Goal: Transaction & Acquisition: Book appointment/travel/reservation

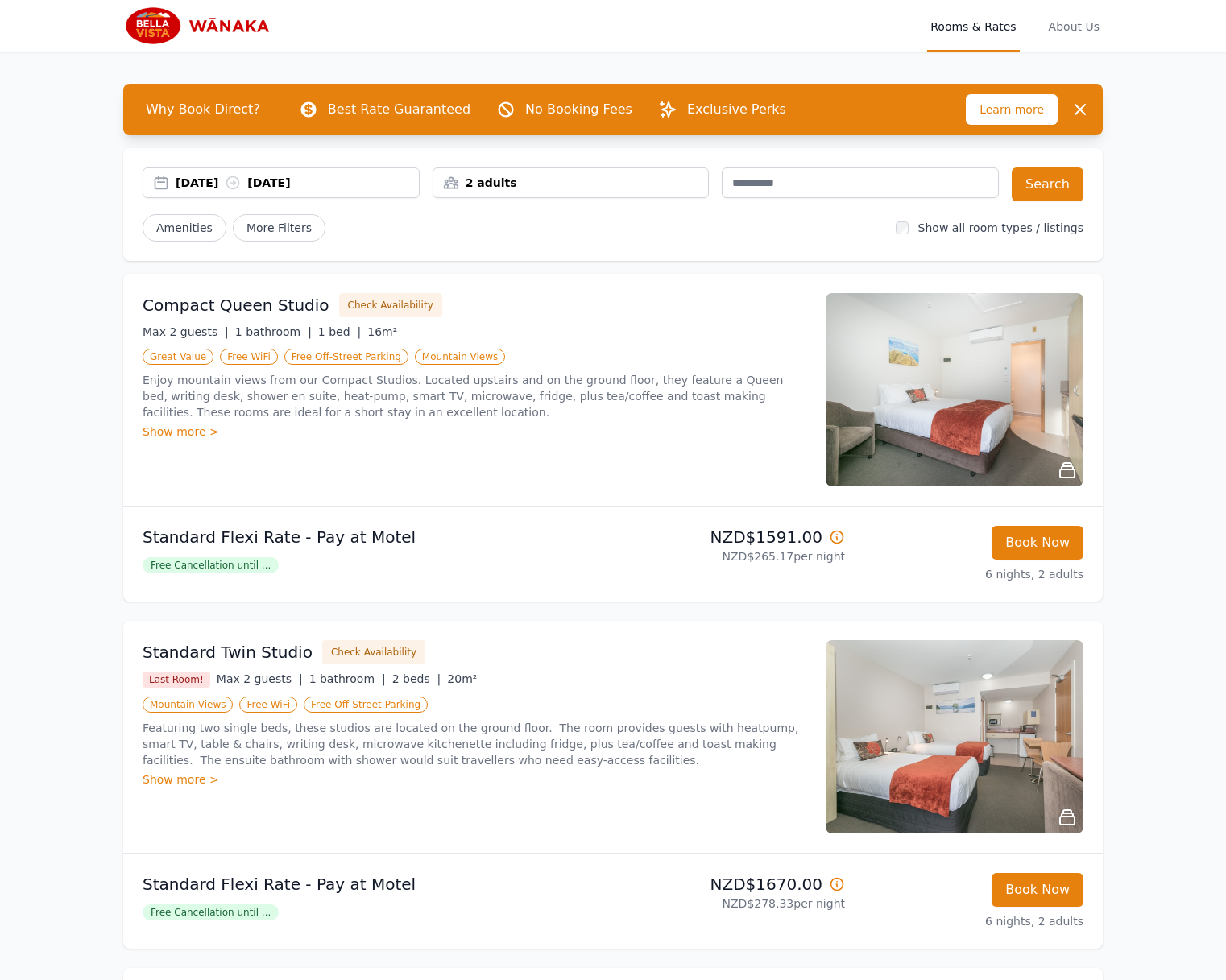
click at [530, 178] on div "2 adults" at bounding box center [571, 182] width 275 height 16
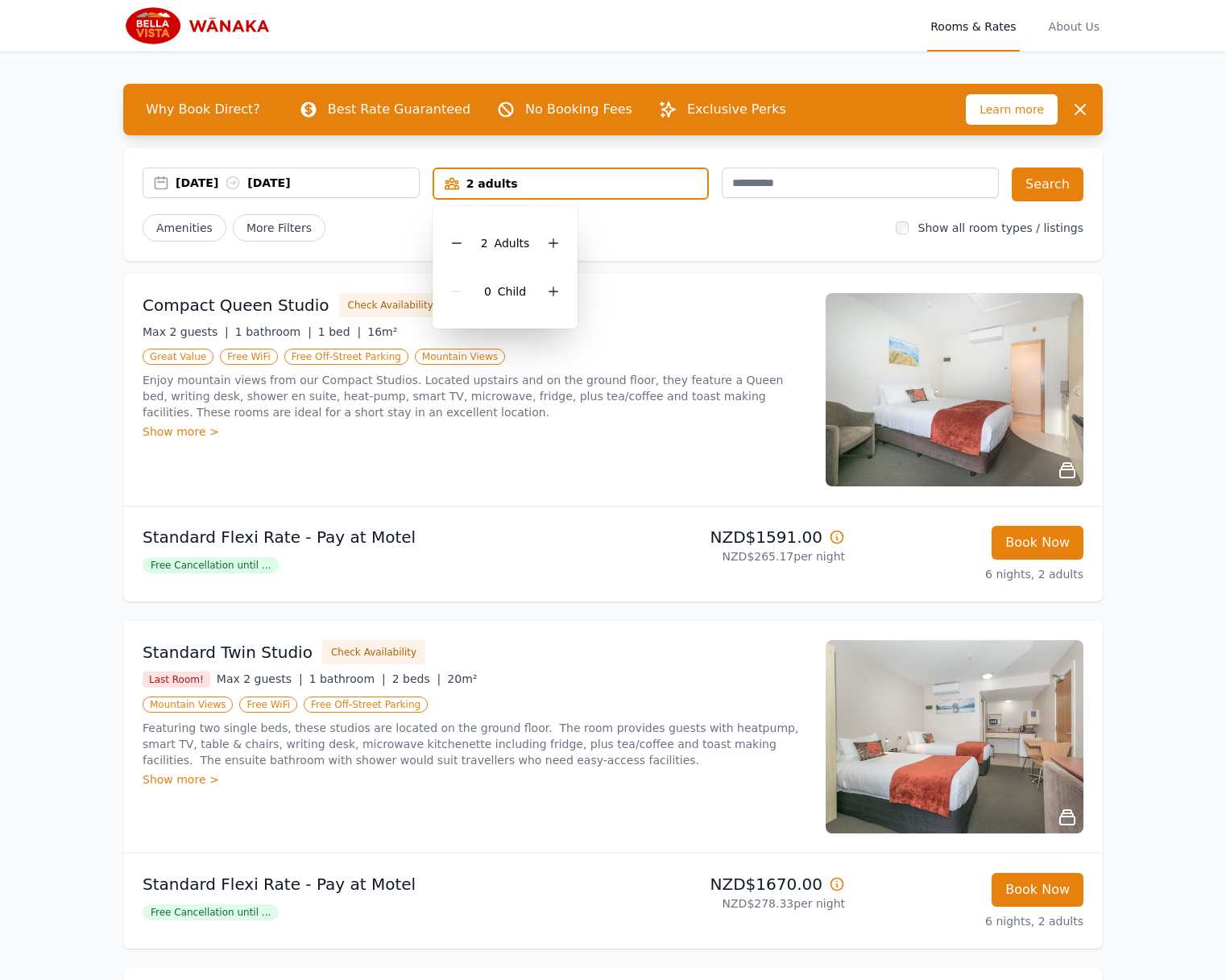
click at [565, 240] on div "2 Adult s 0 Child" at bounding box center [505, 267] width 146 height 122
click at [560, 241] on div at bounding box center [553, 243] width 22 height 22
click at [1014, 188] on button "Search" at bounding box center [1048, 184] width 72 height 34
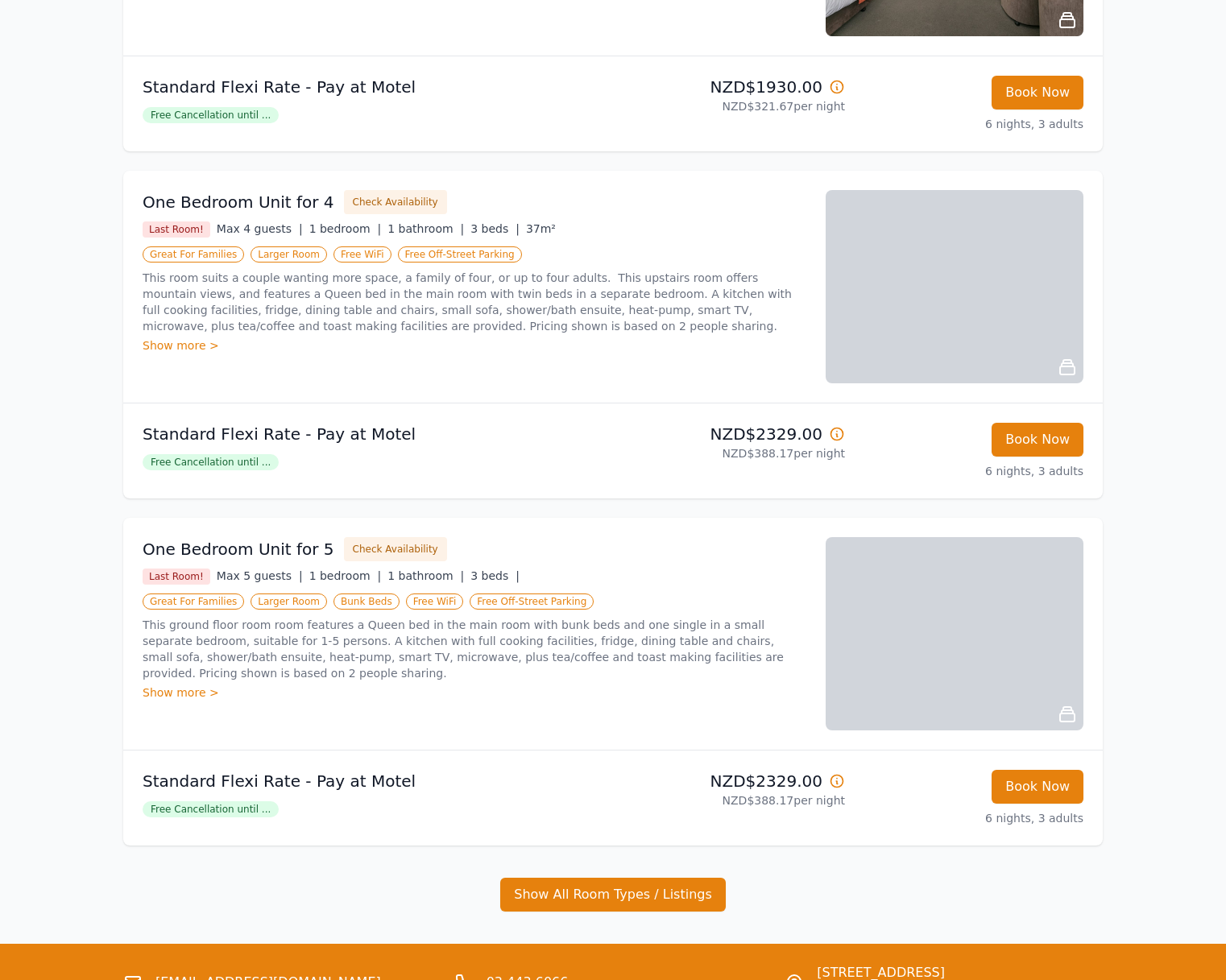
scroll to position [523, 0]
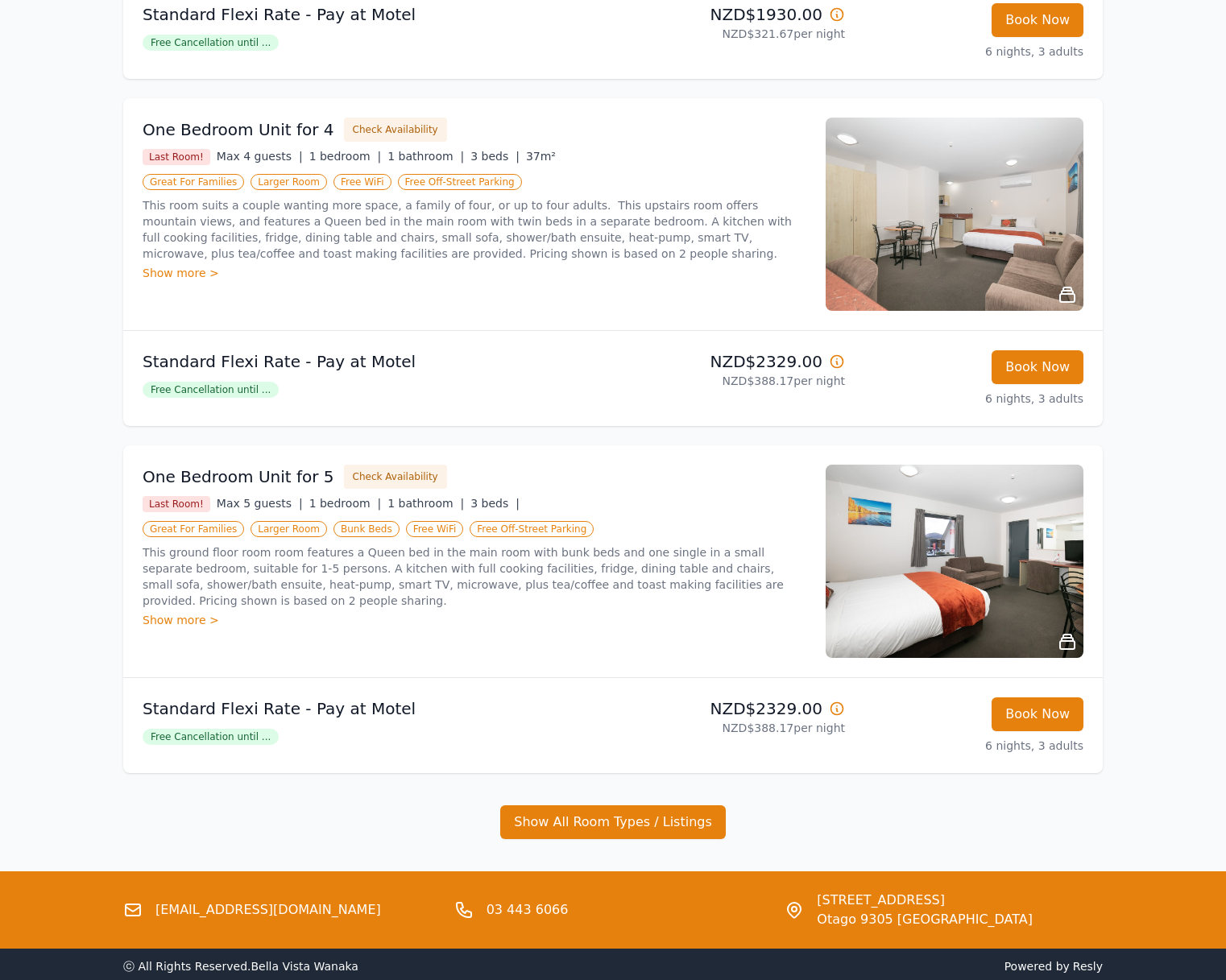
click at [1058, 632] on icon at bounding box center [1067, 641] width 19 height 19
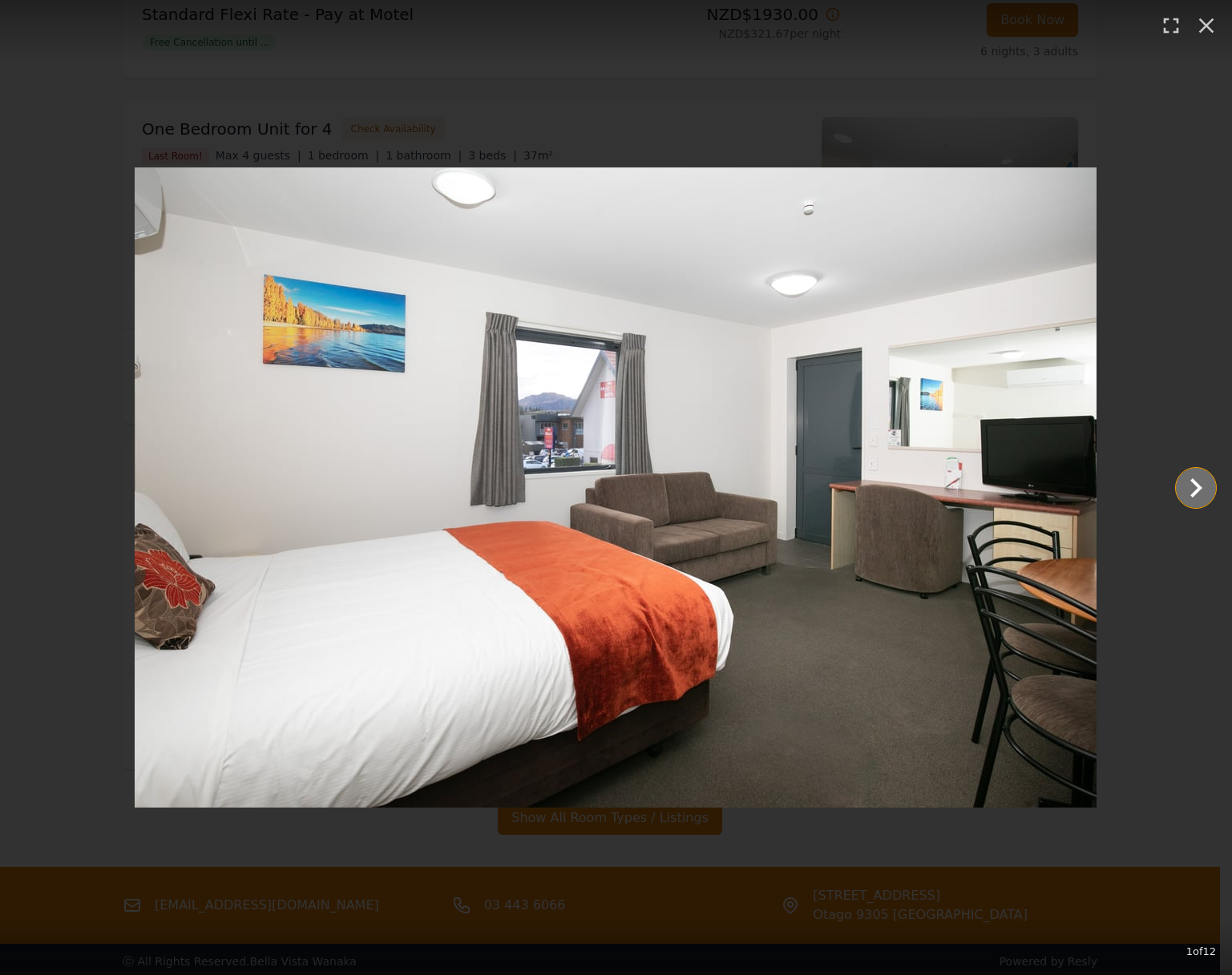
click at [1183, 496] on icon "Show slide 2 of 12" at bounding box center [1196, 488] width 39 height 39
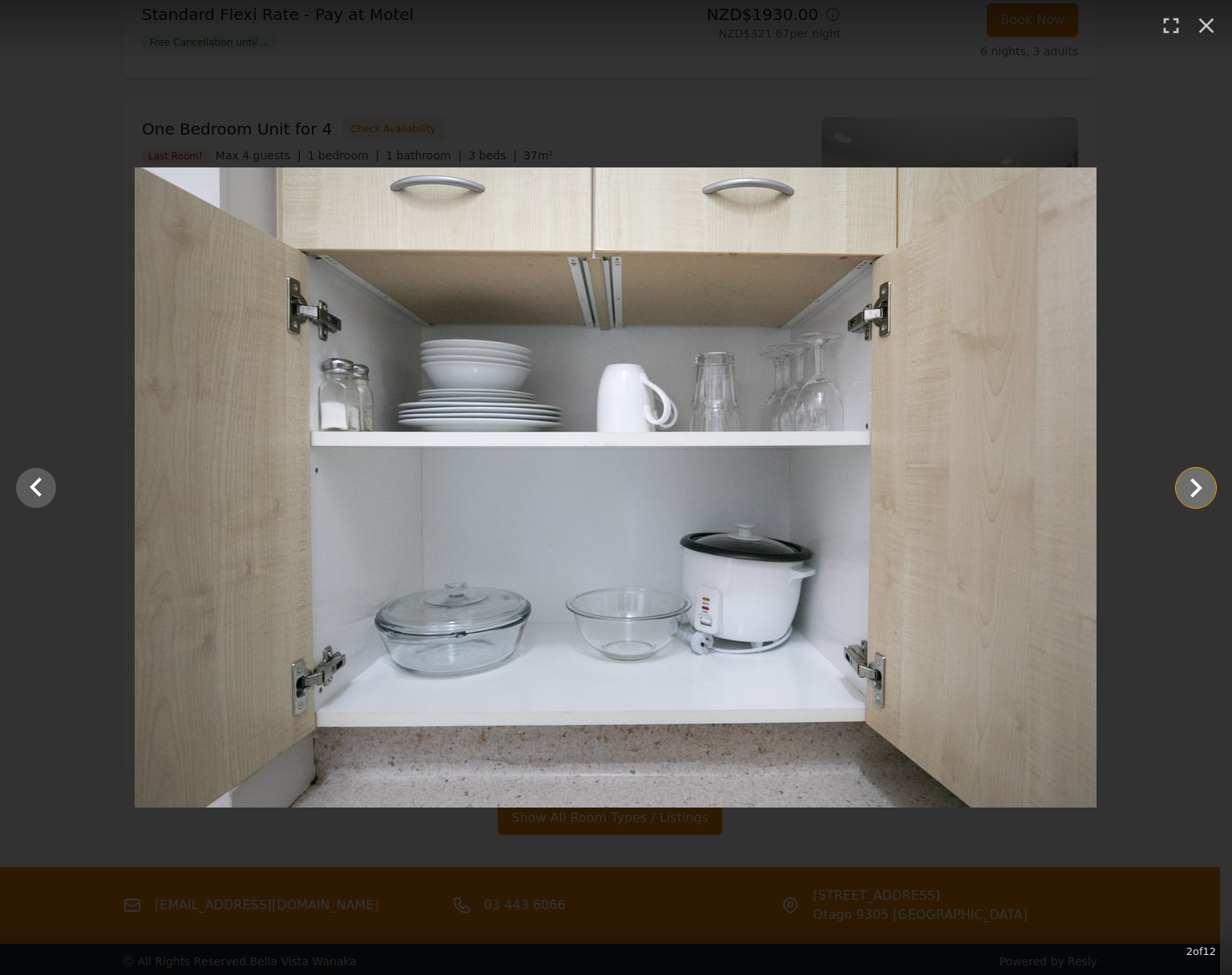
click at [1183, 496] on icon "Show slide 3 of 12" at bounding box center [1196, 488] width 39 height 39
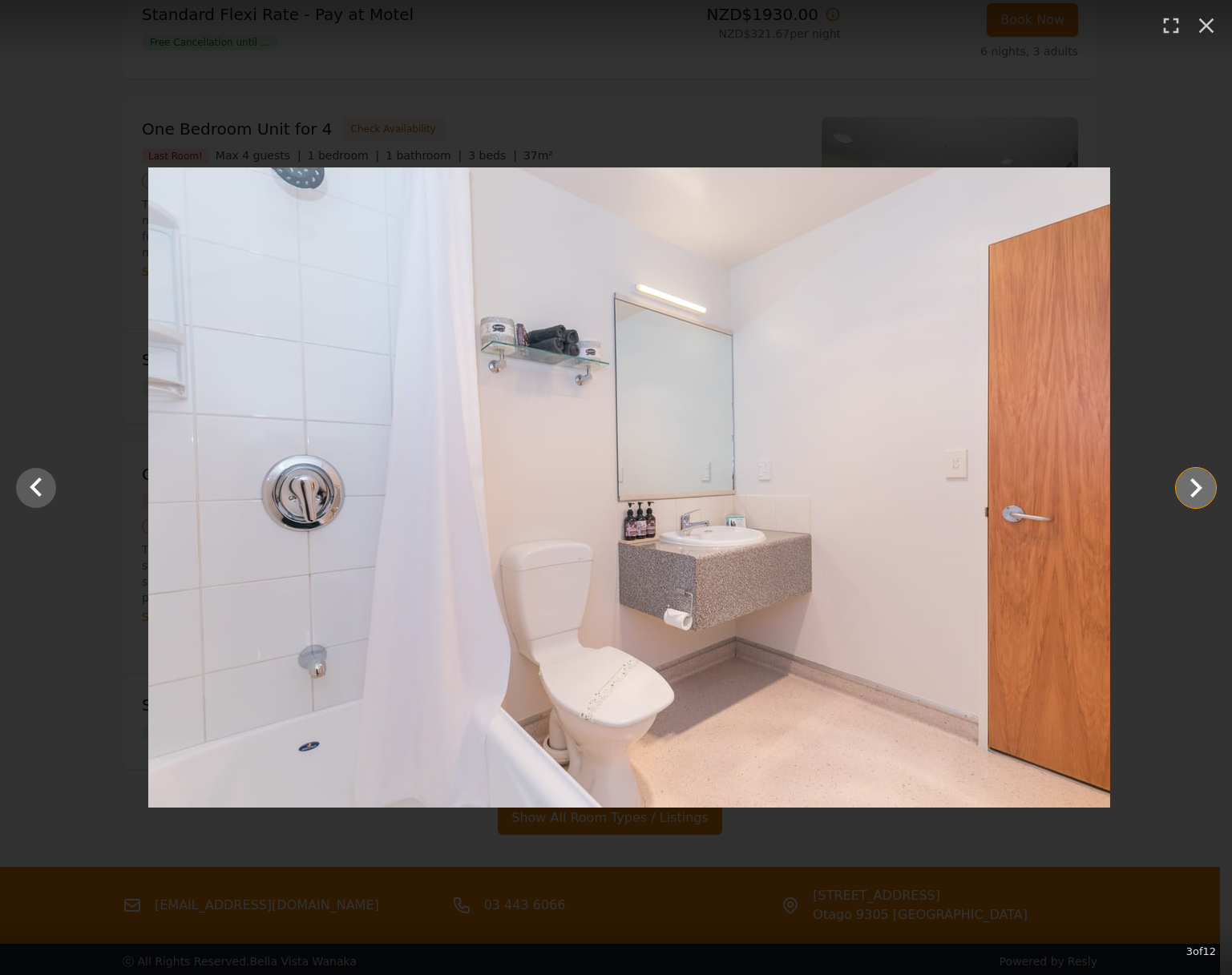
click at [1183, 496] on icon "Show slide 4 of 12" at bounding box center [1196, 488] width 39 height 39
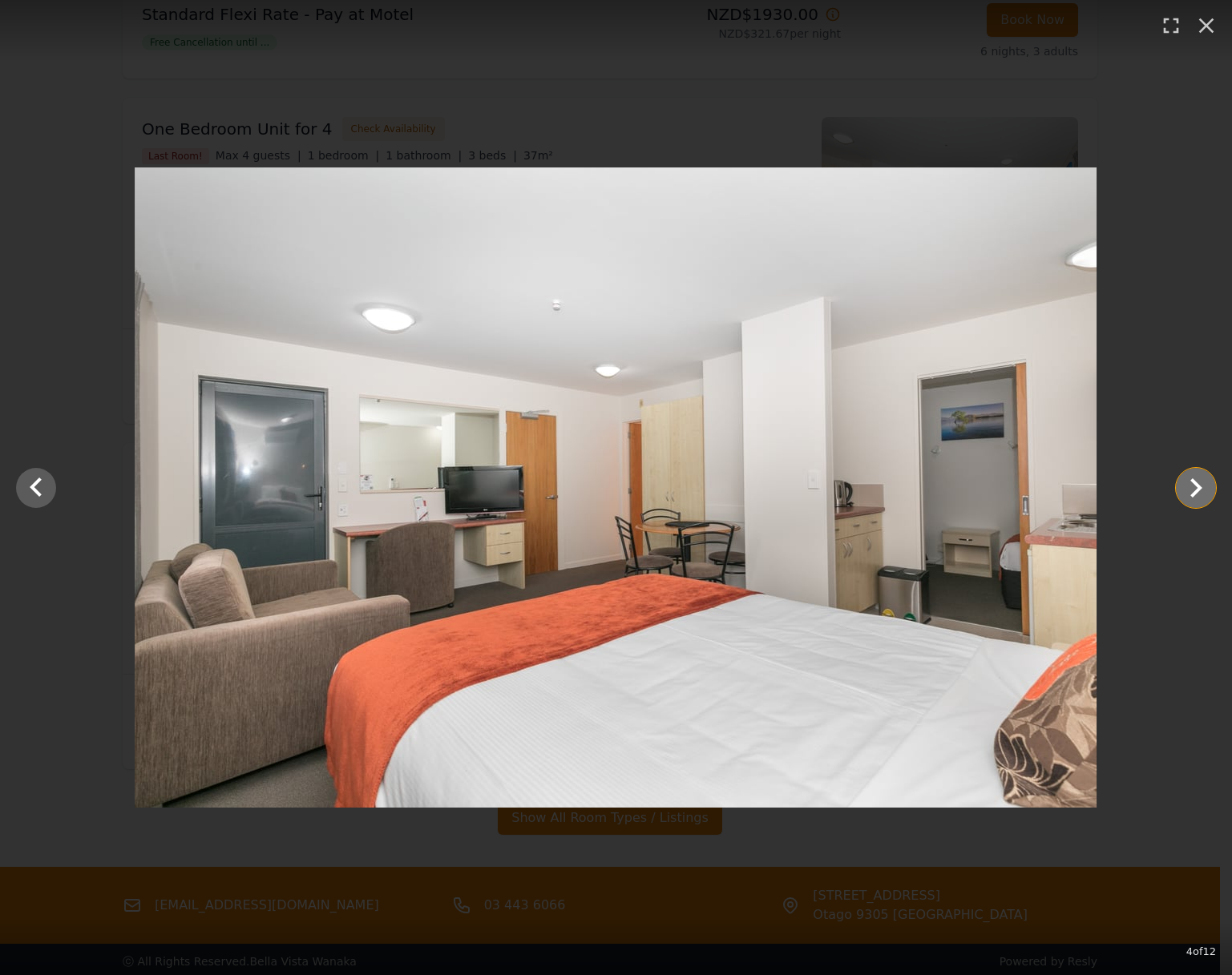
click at [1183, 496] on icon "Show slide 5 of 12" at bounding box center [1196, 488] width 39 height 39
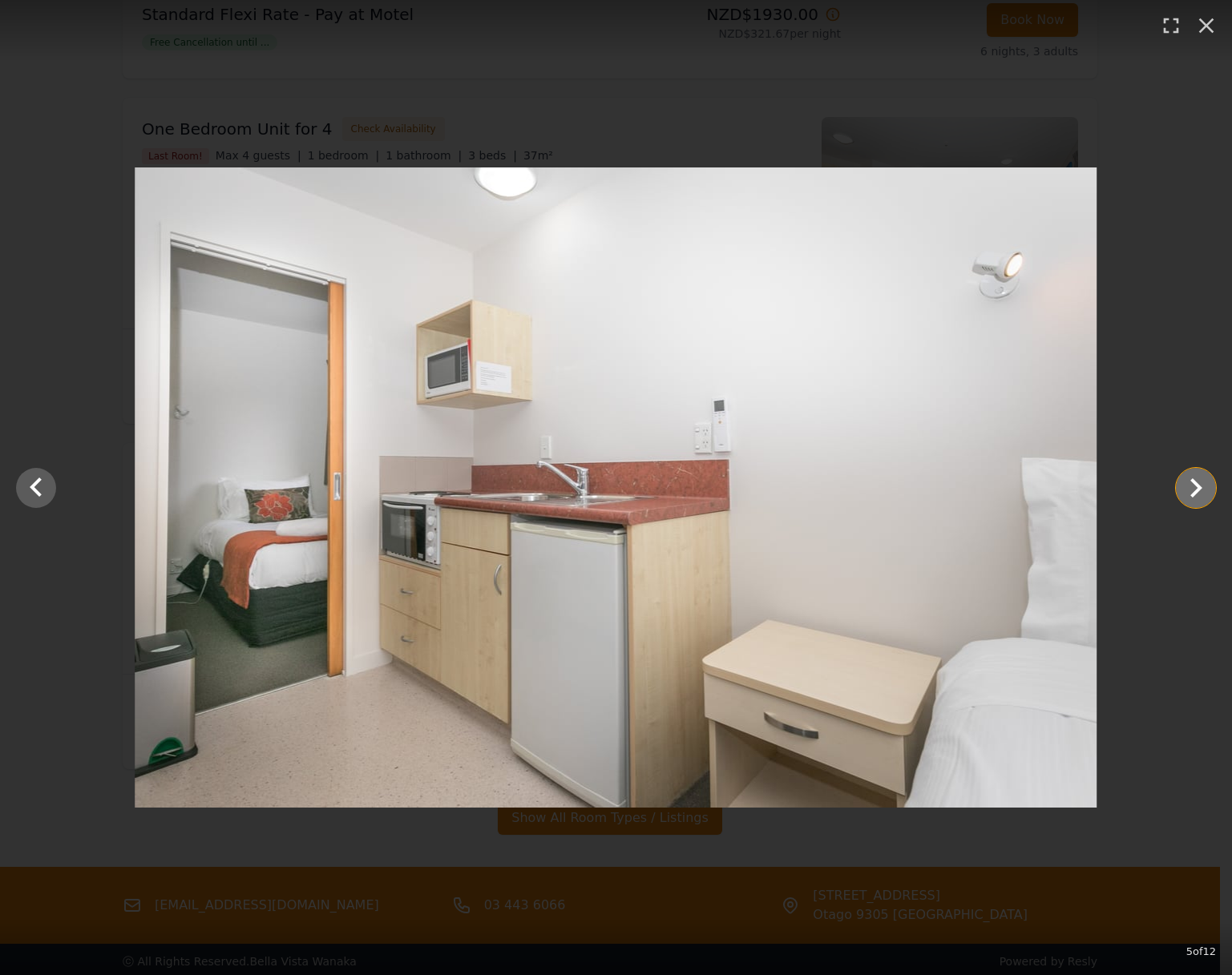
click at [1183, 496] on icon "Show slide 6 of 12" at bounding box center [1196, 488] width 39 height 39
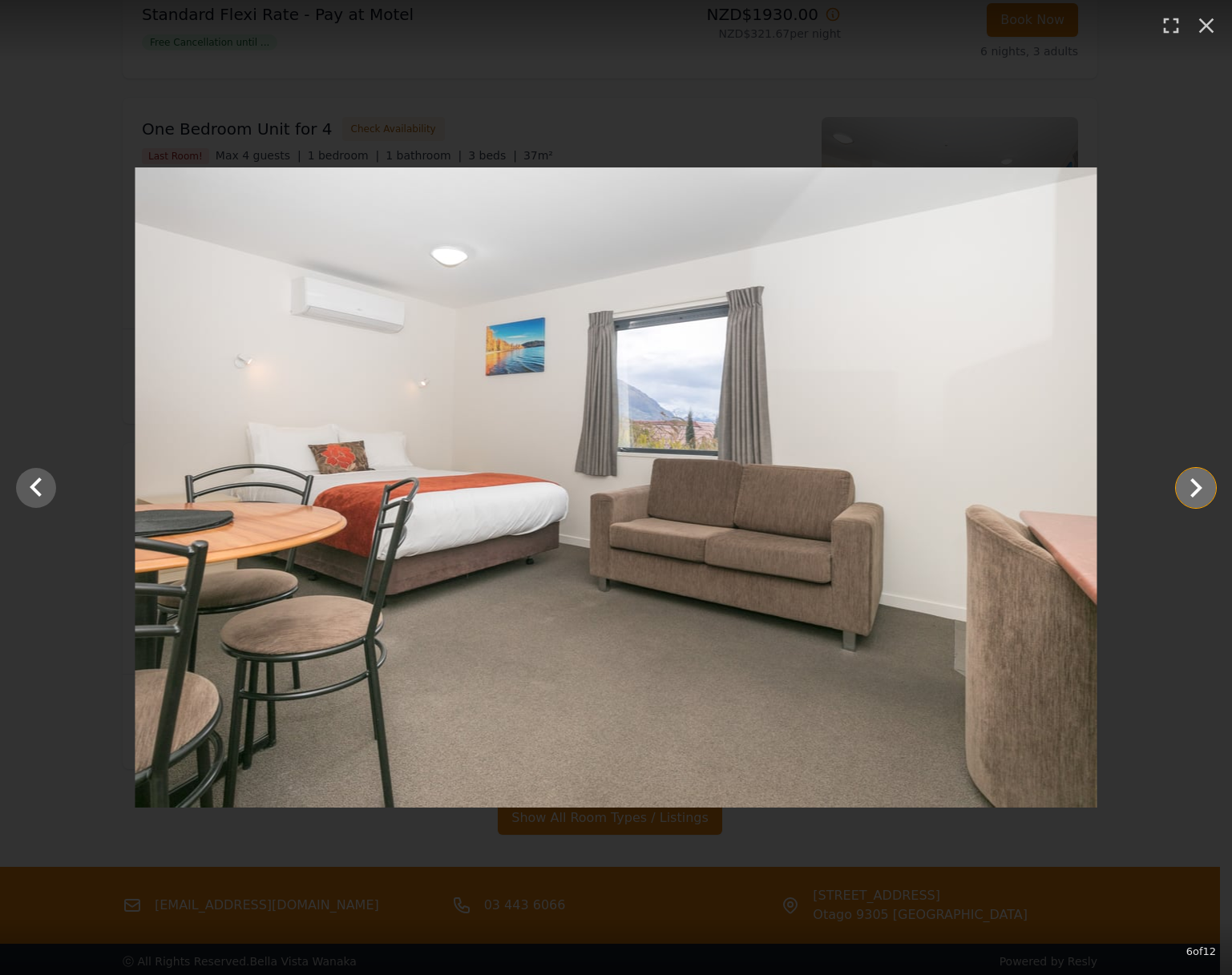
click at [1183, 496] on icon "Show slide 7 of 12" at bounding box center [1196, 488] width 39 height 39
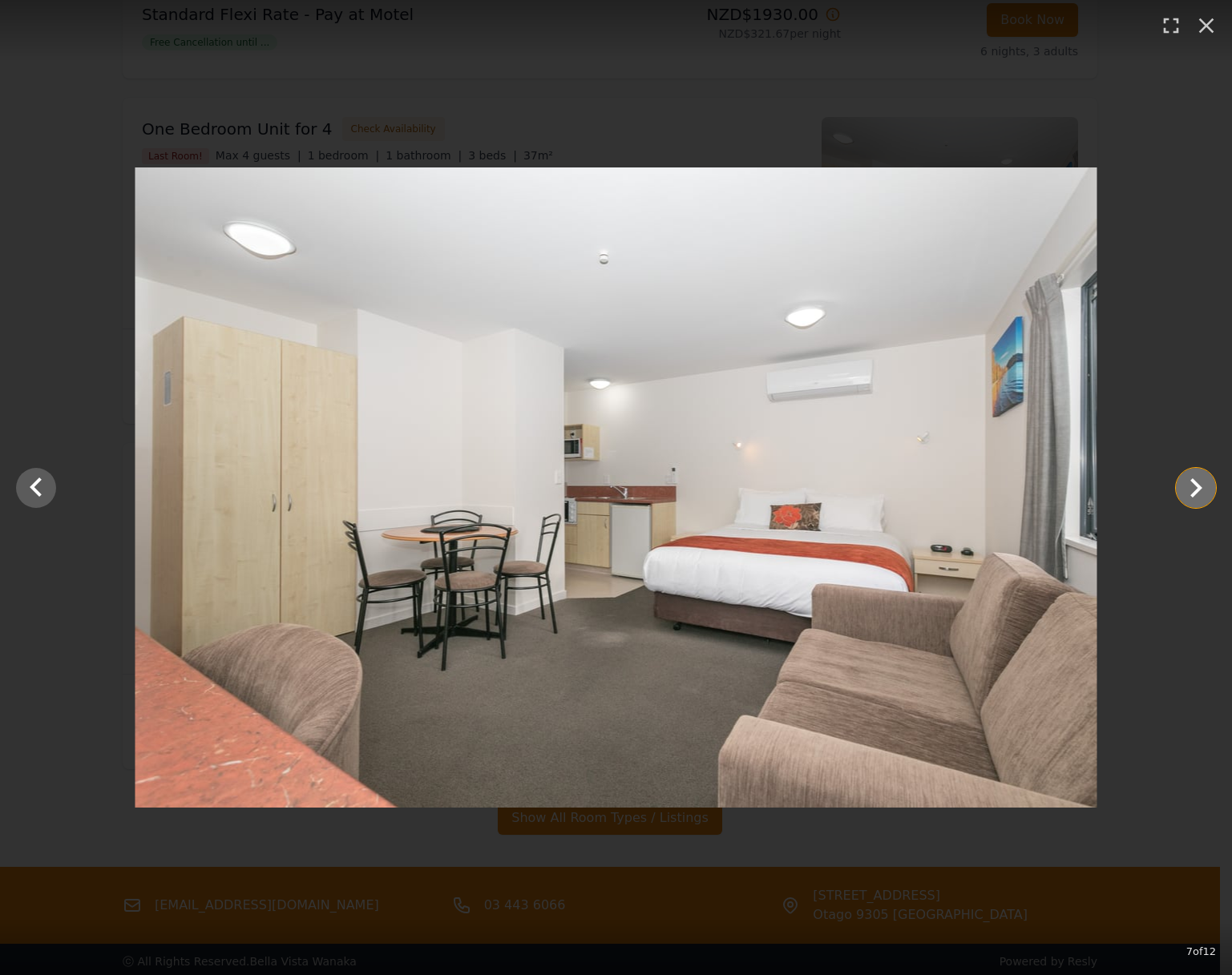
click at [1183, 496] on icon "Show slide 8 of 12" at bounding box center [1196, 488] width 39 height 39
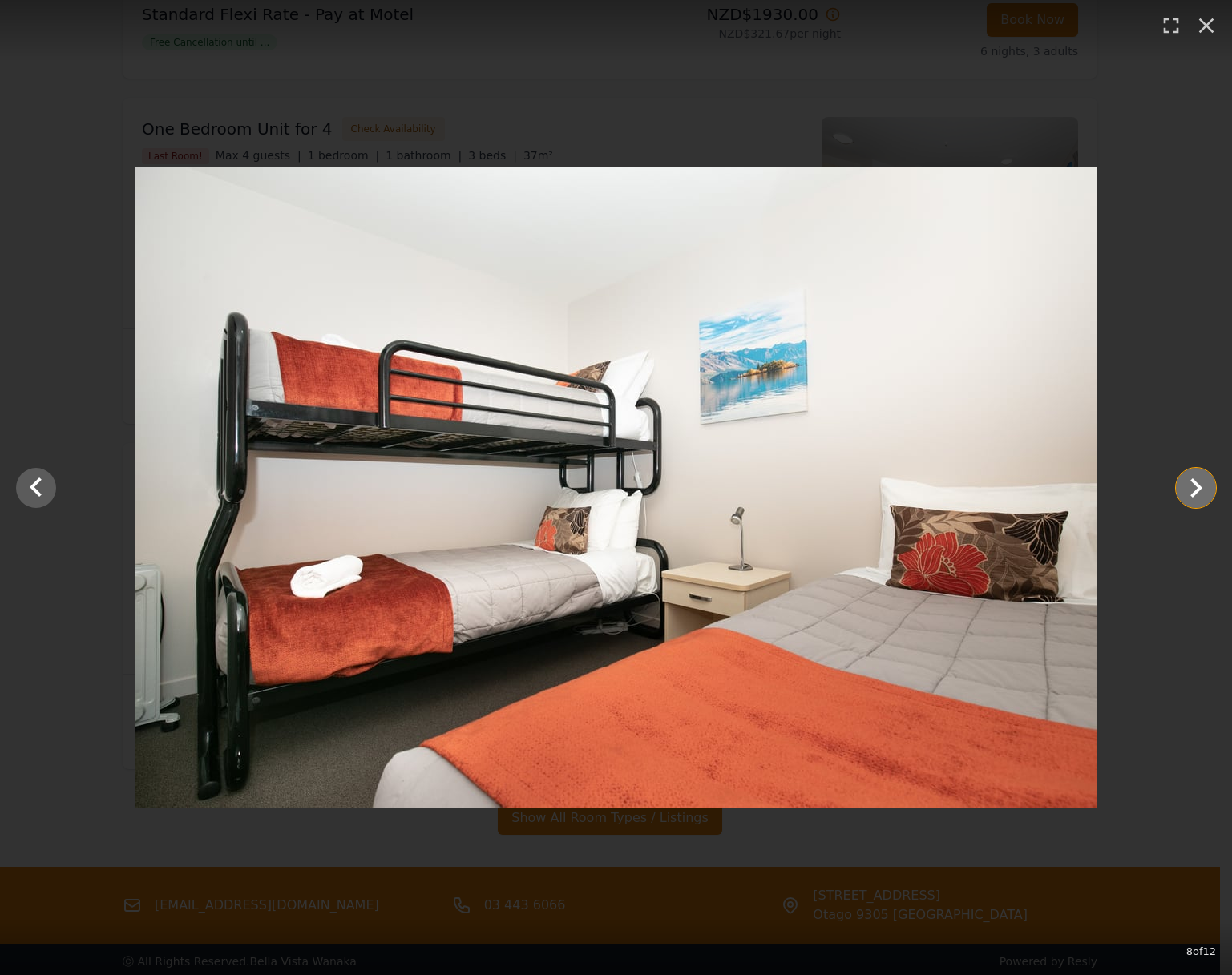
click at [1183, 496] on icon "Show slide 9 of 12" at bounding box center [1196, 488] width 39 height 39
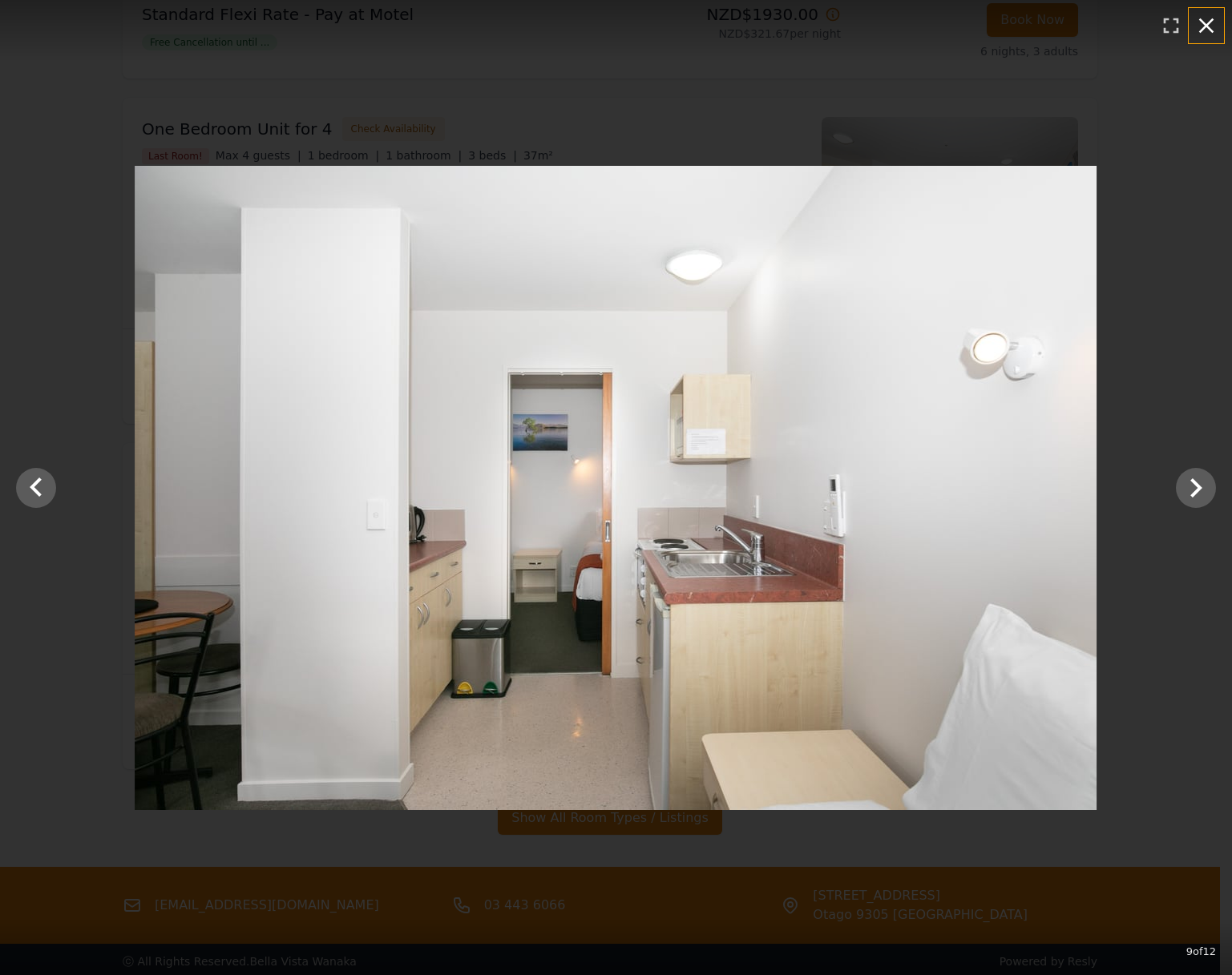
click at [1201, 23] on icon "button" at bounding box center [1206, 26] width 26 height 26
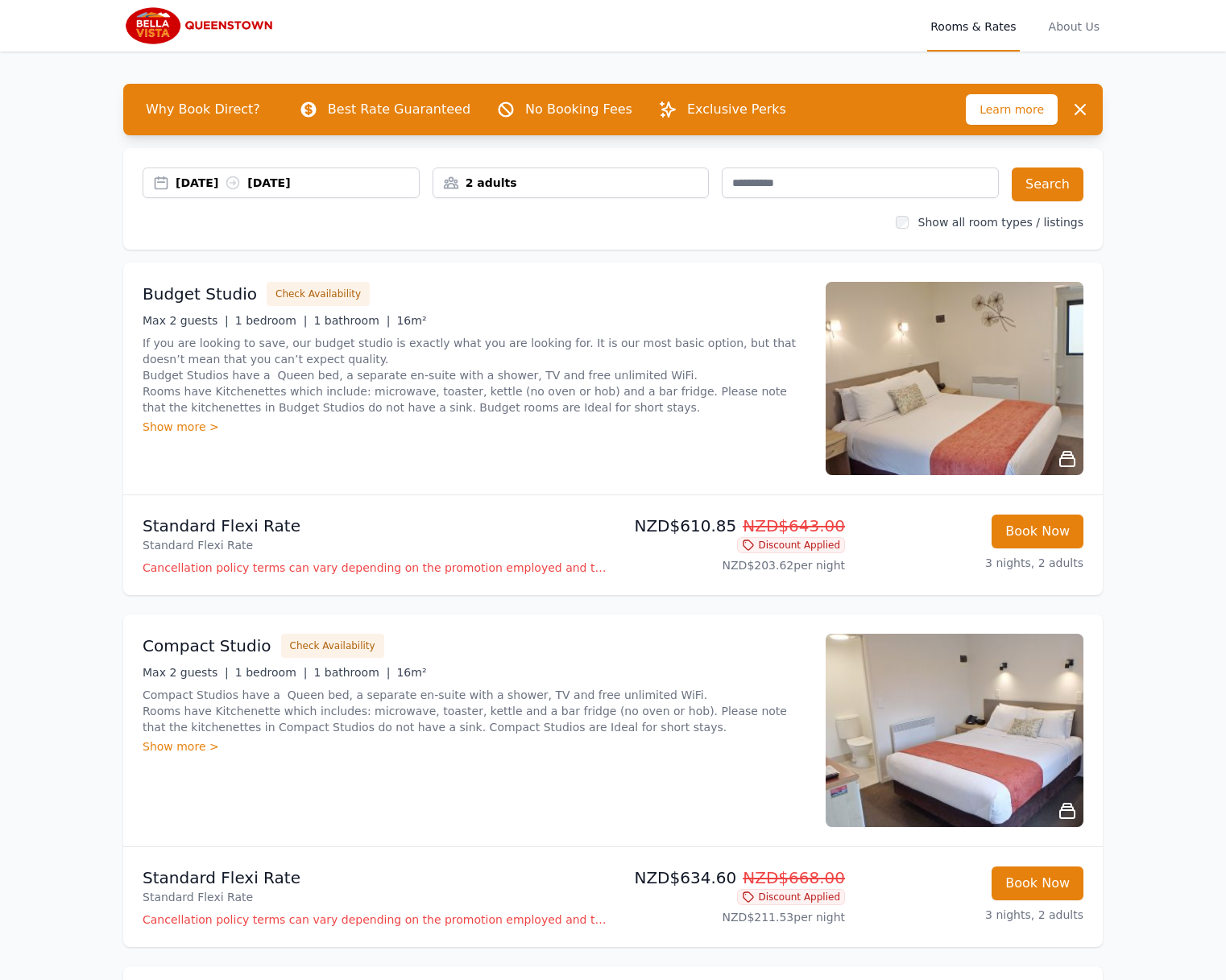
click at [586, 180] on div "2 adults" at bounding box center [571, 182] width 275 height 16
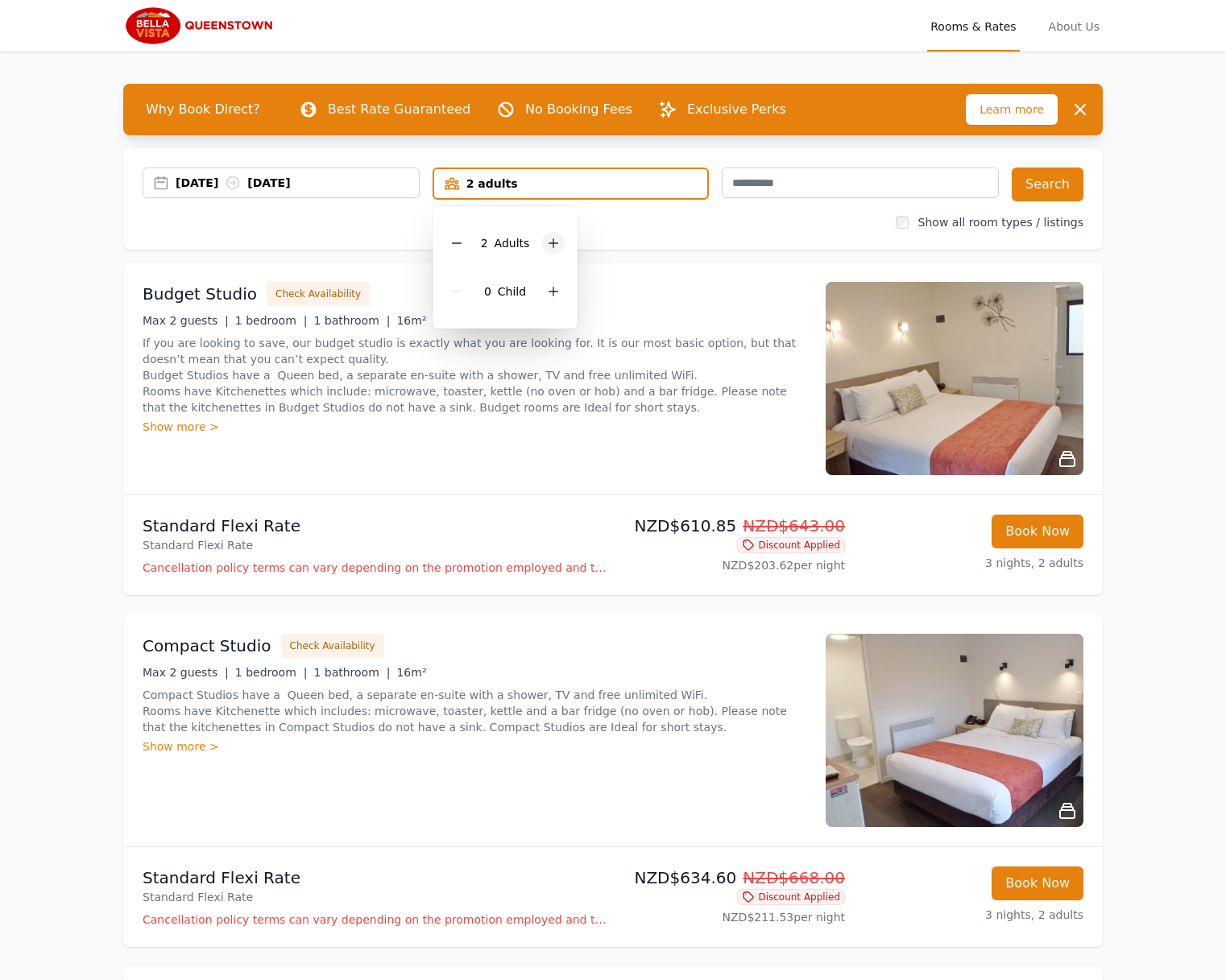
click at [556, 245] on icon at bounding box center [553, 243] width 13 height 13
click at [1026, 189] on button "Search" at bounding box center [1048, 184] width 72 height 34
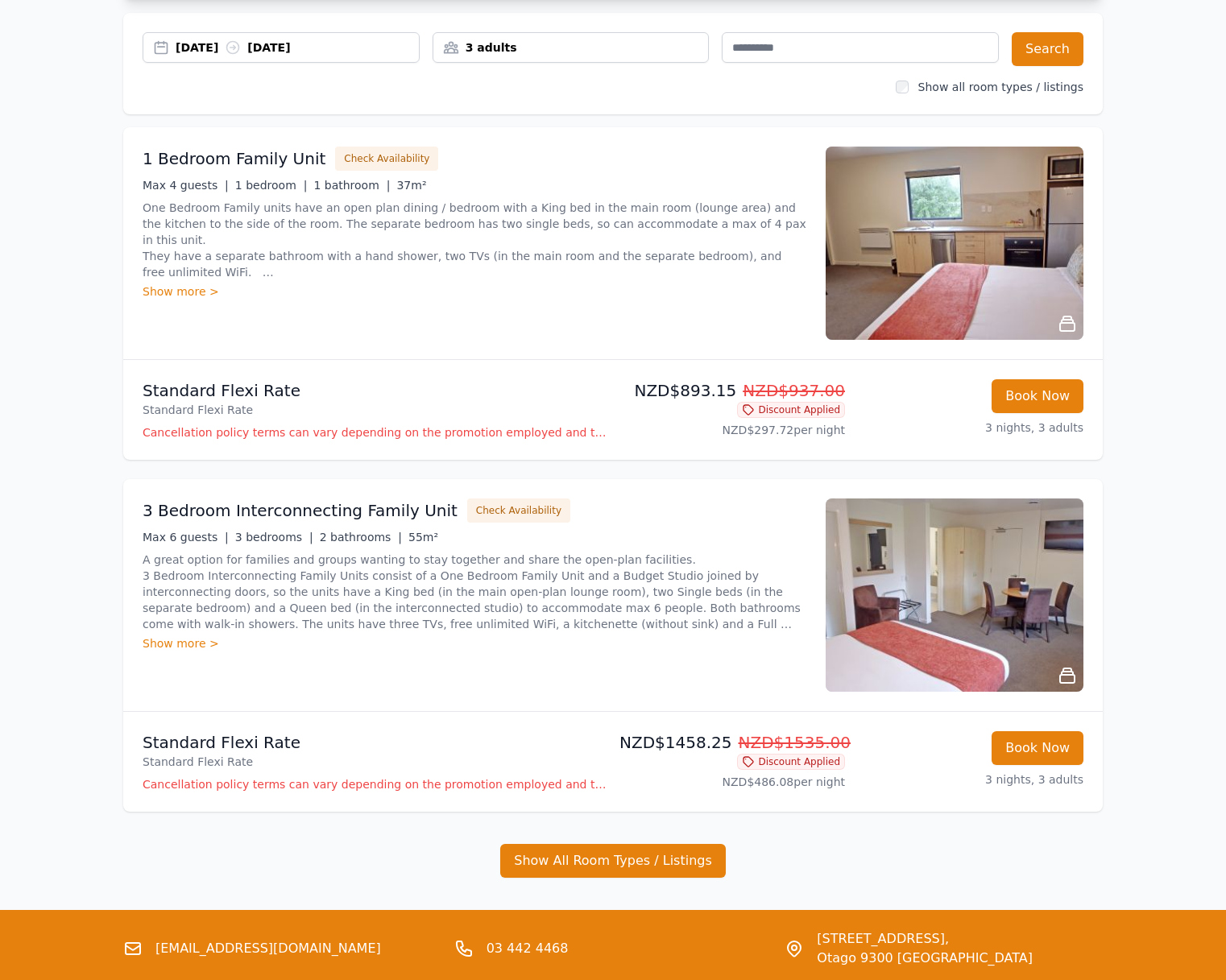
scroll to position [142, 0]
